Goal: Task Accomplishment & Management: Manage account settings

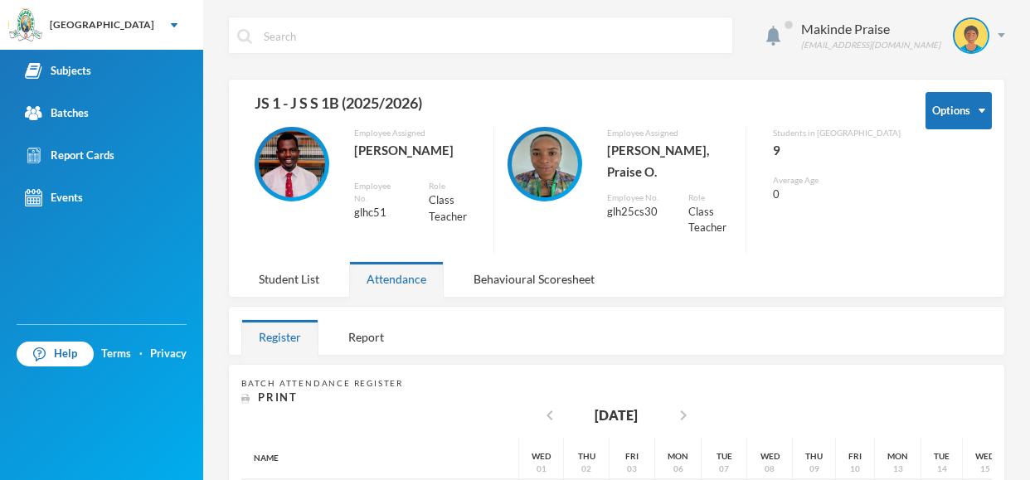
click at [1029, 140] on div "Makinde Praise [EMAIL_ADDRESS][DOMAIN_NAME] Options JS 1 - J S S 1B (2025/2026)…" at bounding box center [616, 240] width 827 height 480
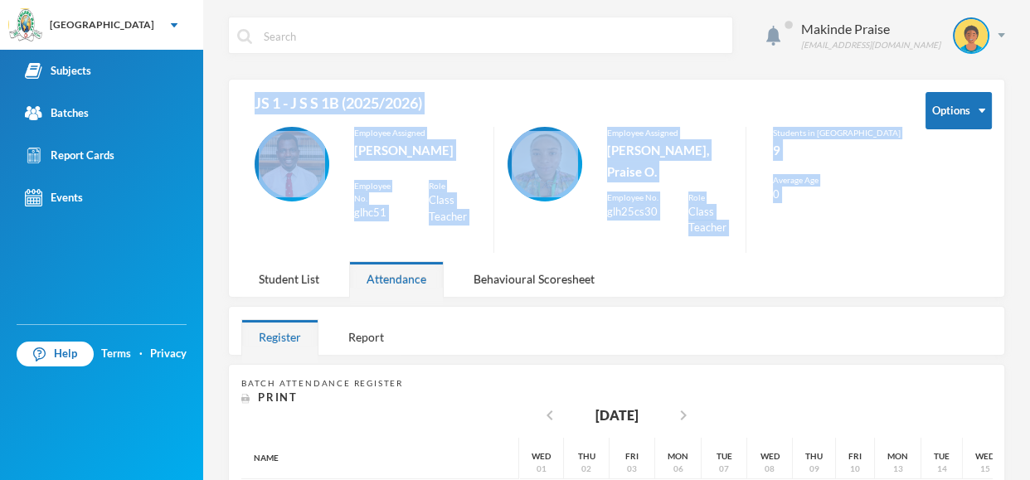
drag, startPoint x: 1029, startPoint y: 144, endPoint x: 1029, endPoint y: 303, distance: 159.3
click at [1029, 303] on div "Makinde Praise [EMAIL_ADDRESS][DOMAIN_NAME] Options JS 1 - J S S 1B (2025/2026)…" at bounding box center [616, 240] width 827 height 480
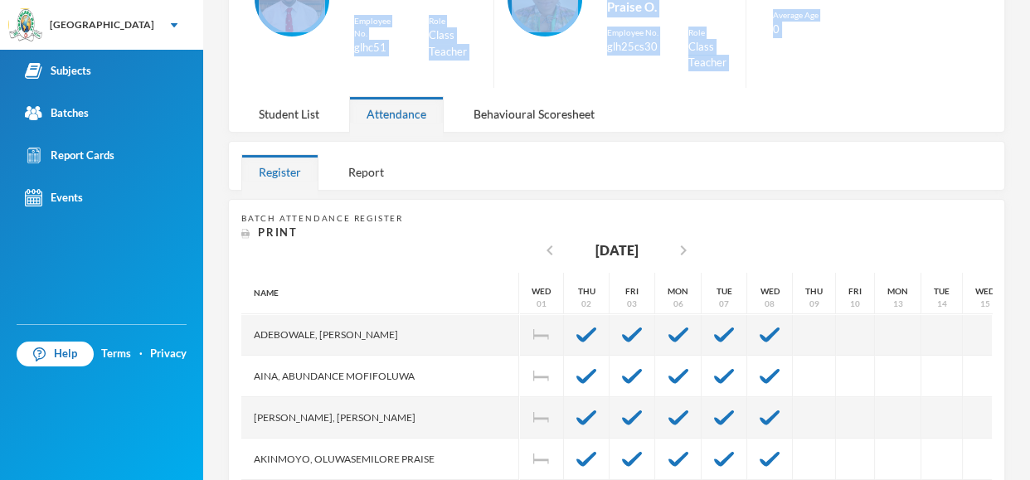
scroll to position [285, 0]
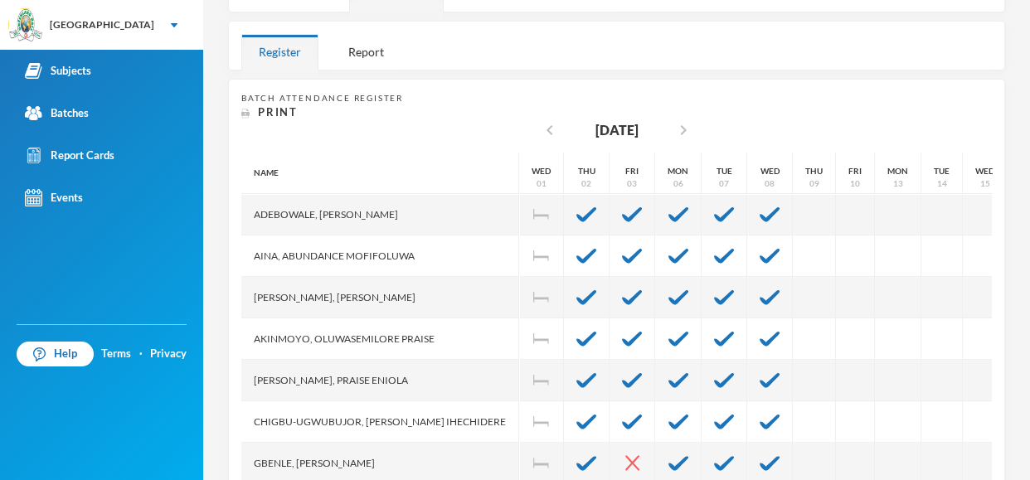
drag, startPoint x: 1029, startPoint y: 233, endPoint x: 1029, endPoint y: 398, distance: 165.1
click at [1029, 398] on div "Makinde Praise [EMAIL_ADDRESS][DOMAIN_NAME] Options JS 1 - J S S 1B (2025/2026)…" at bounding box center [616, 240] width 827 height 480
drag, startPoint x: 1029, startPoint y: 376, endPoint x: 1029, endPoint y: 459, distance: 83.0
click at [1029, 459] on div "Makinde Praise [EMAIL_ADDRESS][DOMAIN_NAME] Options JS 1 - J S S 1B (2025/2026)…" at bounding box center [616, 240] width 827 height 480
drag, startPoint x: 1029, startPoint y: 360, endPoint x: 1029, endPoint y: 502, distance: 141.9
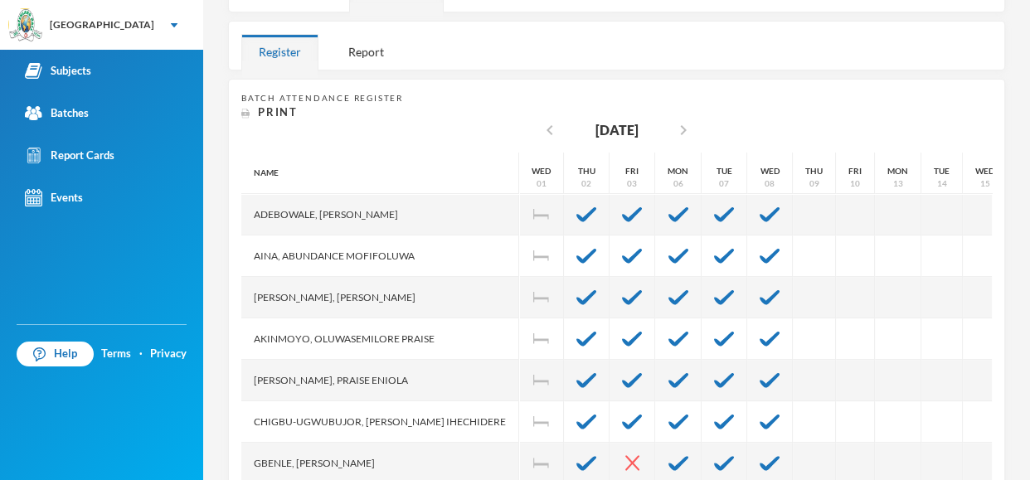
click at [1029, 480] on html "Greenland Hall Your Bluebic Account Greenland Hall Add a New School Subjects Ba…" at bounding box center [515, 240] width 1030 height 480
click at [1029, 276] on div "Makinde Praise [EMAIL_ADDRESS][DOMAIN_NAME] Options JS 1 - J S S 1B (2025/2026)…" at bounding box center [616, 240] width 827 height 480
drag, startPoint x: 1029, startPoint y: 276, endPoint x: 1029, endPoint y: 454, distance: 177.5
click at [1029, 454] on div "Makinde Praise [EMAIL_ADDRESS][DOMAIN_NAME] Options JS 1 - J S S 1B (2025/2026)…" at bounding box center [616, 240] width 827 height 480
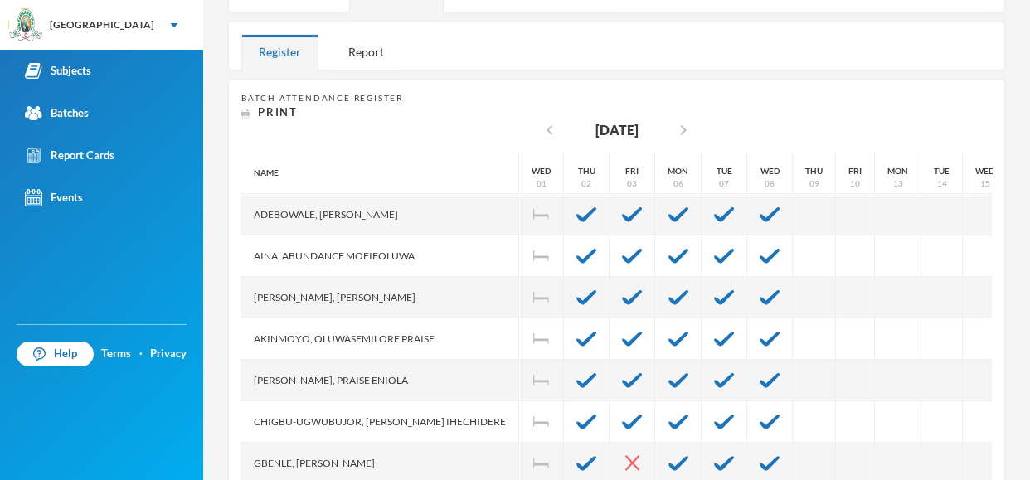
click at [1029, 454] on div "Makinde Praise [EMAIL_ADDRESS][DOMAIN_NAME] Options JS 1 - J S S 1B (2025/2026)…" at bounding box center [616, 240] width 827 height 480
